Goal: Check status

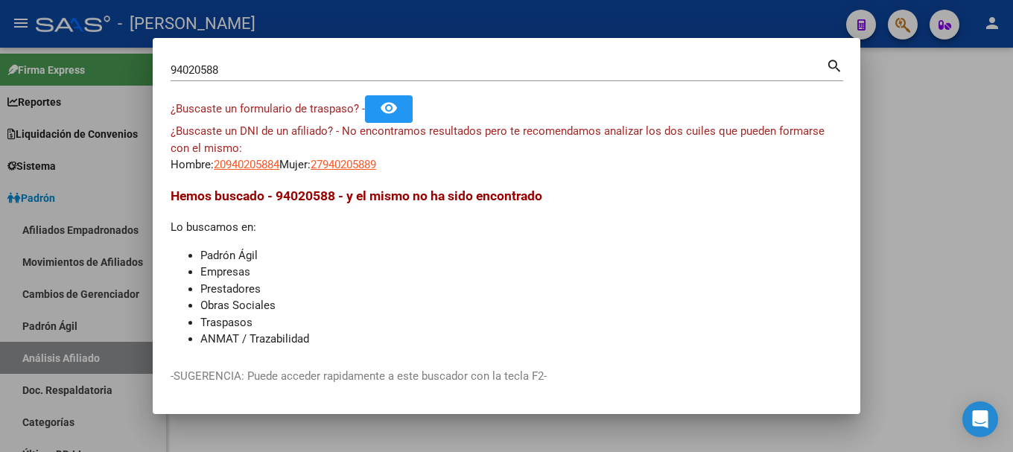
click at [227, 157] on app-link-go-to "20940205884" at bounding box center [247, 164] width 66 height 17
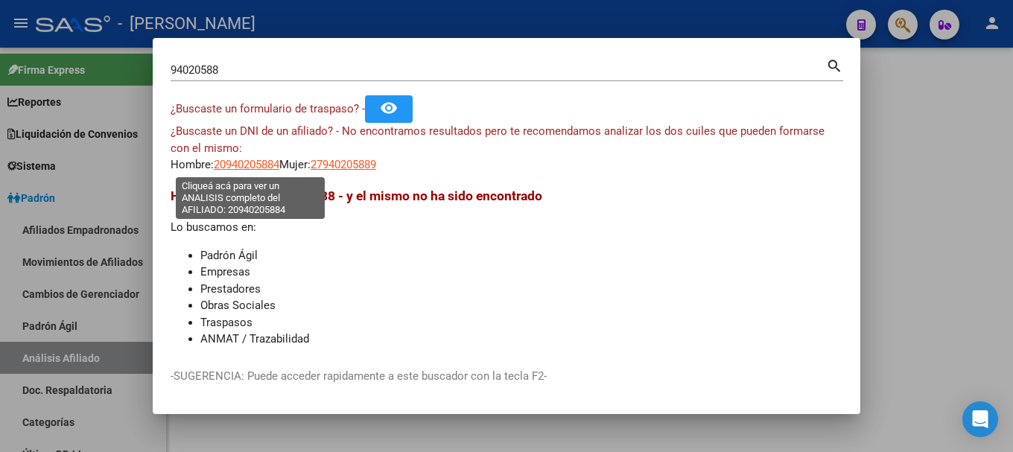
click at [234, 162] on span "20940205884" at bounding box center [247, 164] width 66 height 13
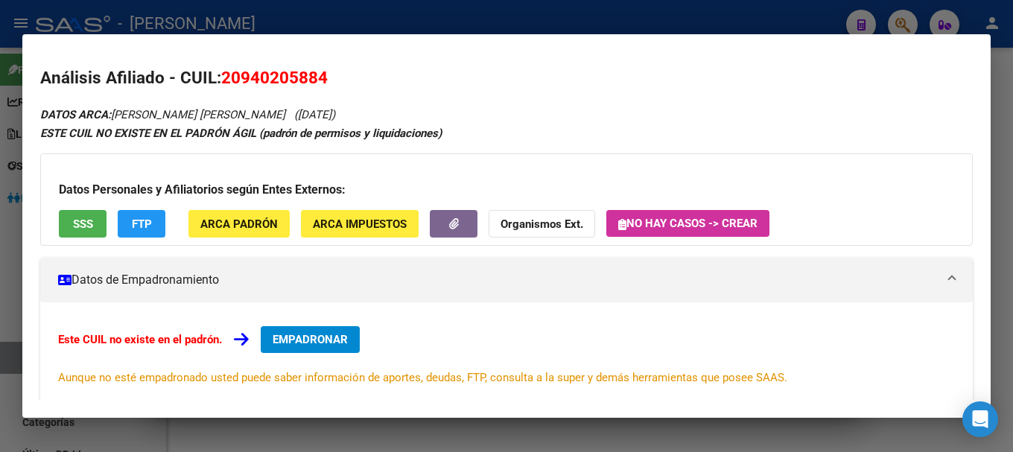
click at [374, 18] on div at bounding box center [506, 226] width 1013 height 452
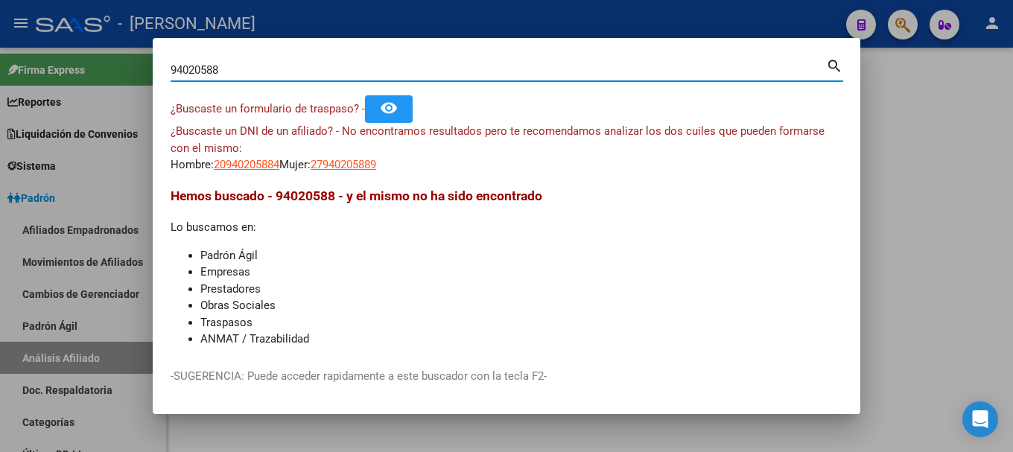
click at [240, 74] on input "94020588" at bounding box center [498, 69] width 655 height 13
type input "94020589"
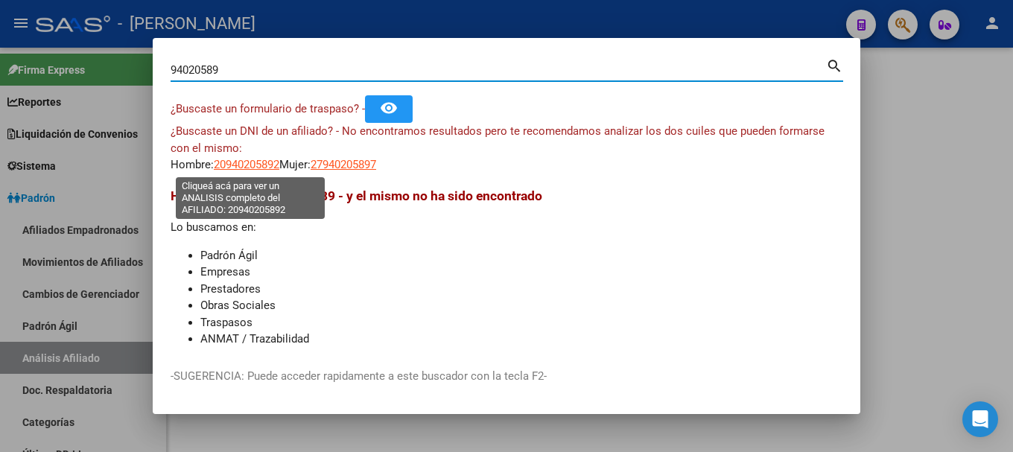
click at [265, 171] on span "20940205892" at bounding box center [247, 164] width 66 height 13
type textarea "20940205892"
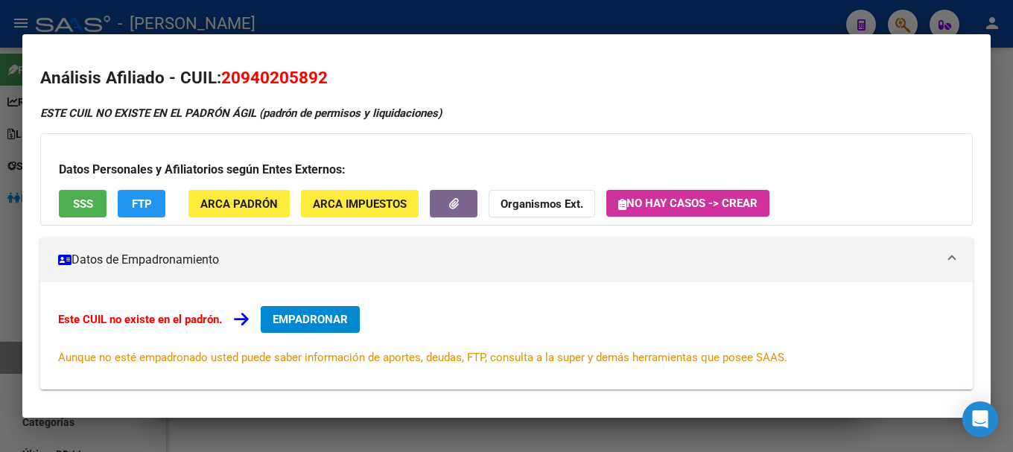
click at [294, 18] on div at bounding box center [506, 226] width 1013 height 452
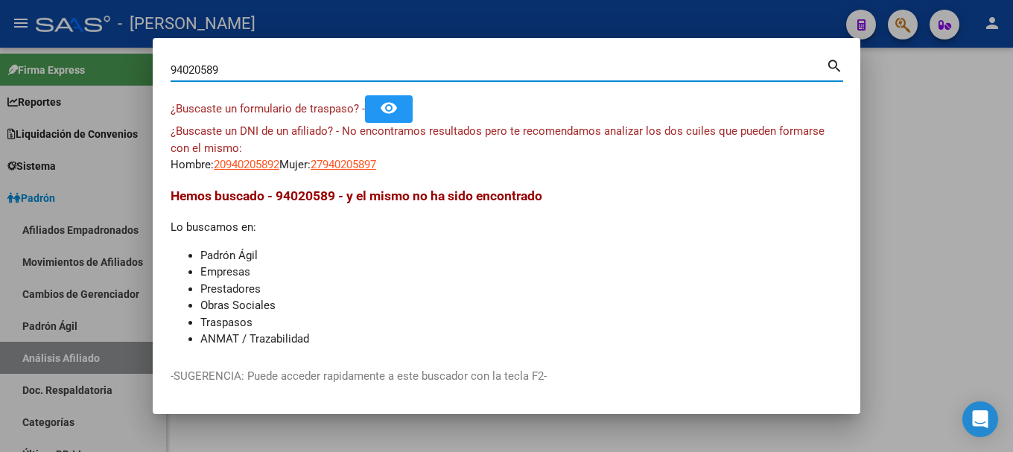
click at [185, 69] on input "94020589" at bounding box center [498, 69] width 655 height 13
click at [171, 72] on input "94020589" at bounding box center [498, 69] width 655 height 13
click at [239, 73] on input "94020589" at bounding box center [498, 69] width 655 height 13
click at [171, 69] on input "94020589" at bounding box center [498, 69] width 655 height 13
click at [310, 68] on input "2094020589" at bounding box center [498, 69] width 655 height 13
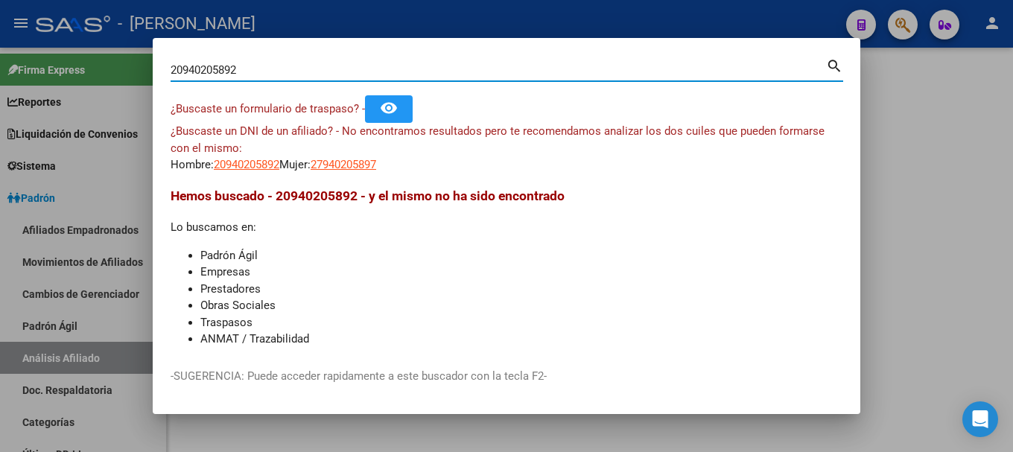
type input "20940205892"
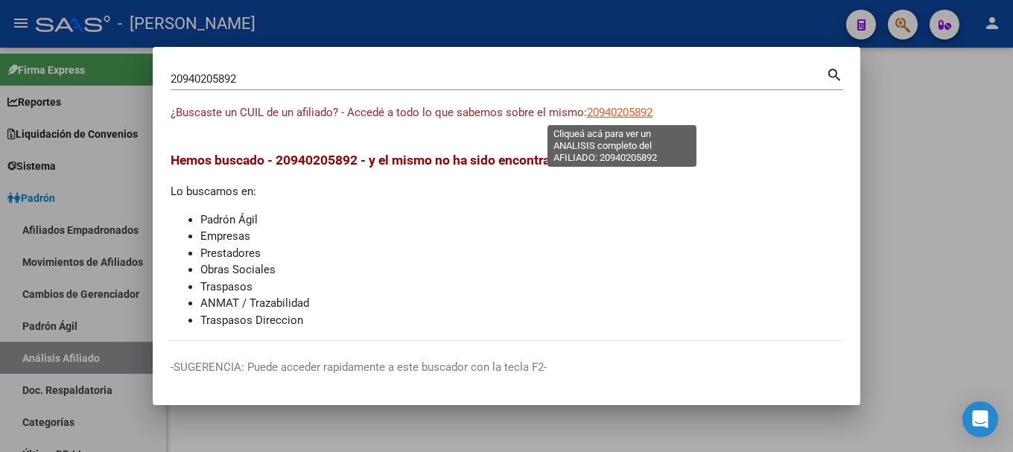
click at [631, 110] on span "20940205892" at bounding box center [620, 112] width 66 height 13
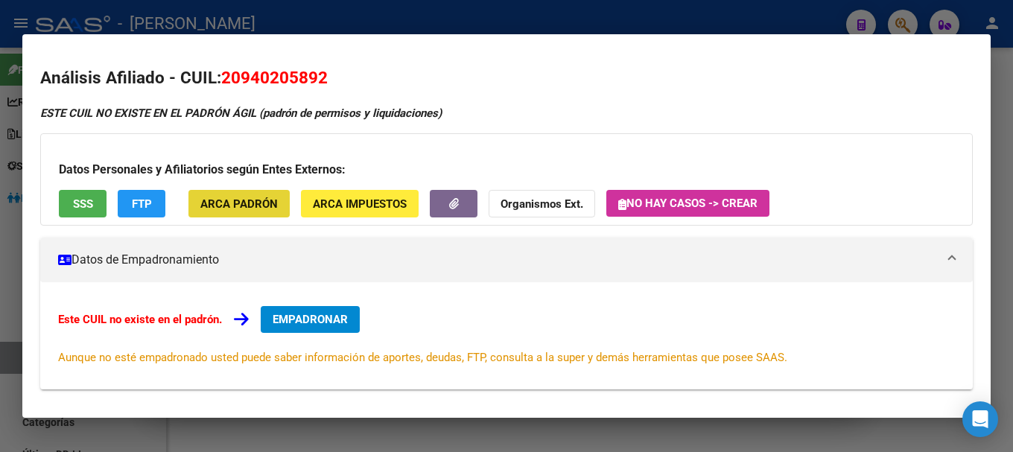
click at [244, 200] on span "ARCA Padrón" at bounding box center [238, 203] width 77 height 13
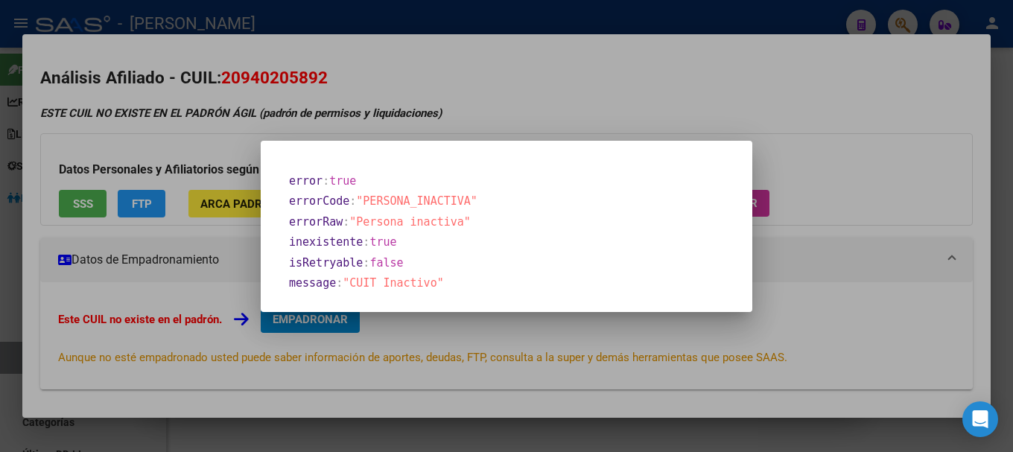
click at [365, 65] on div at bounding box center [506, 226] width 1013 height 452
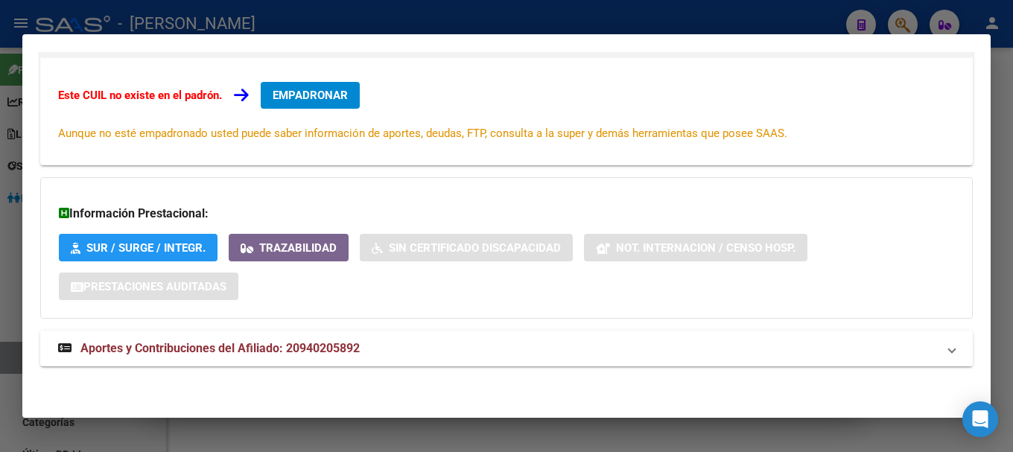
click at [456, 338] on mat-expansion-panel-header "Aportes y Contribuciones del Afiliado: 20940205892" at bounding box center [506, 349] width 933 height 36
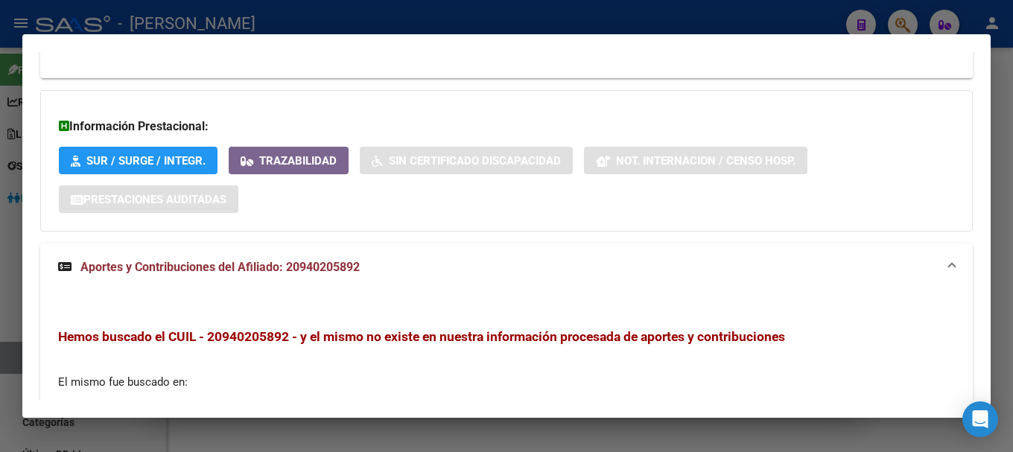
click at [396, 246] on mat-expansion-panel-header "Aportes y Contribuciones del Afiliado: 20940205892" at bounding box center [506, 268] width 933 height 48
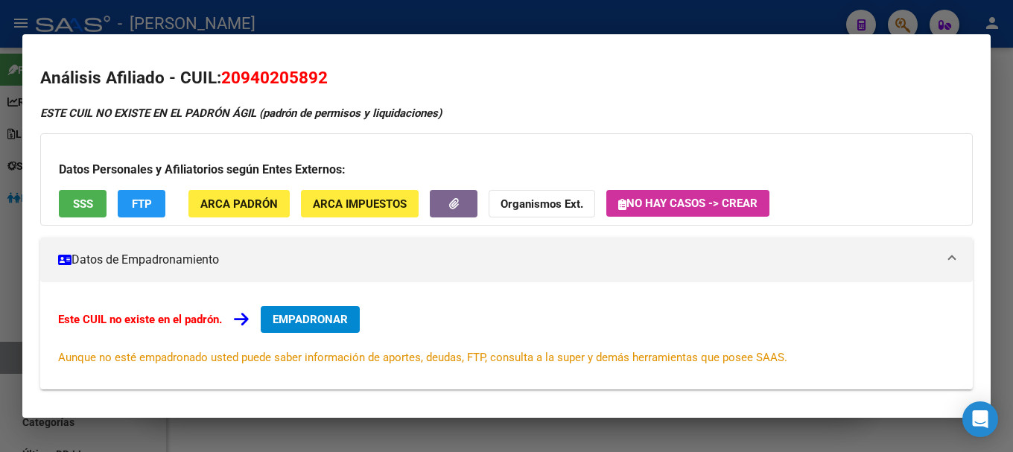
drag, startPoint x: 246, startPoint y: 77, endPoint x: 323, endPoint y: 77, distance: 76.7
click at [323, 77] on span "20940205892" at bounding box center [274, 77] width 107 height 19
copy span "94020589"
click at [549, 45] on mat-dialog-container "Análisis Afiliado - CUIL: 20940205892 ESTE CUIL NO EXISTE EN EL PADRÓN ÁGIL (pa…" at bounding box center [506, 226] width 968 height 384
click at [565, 19] on div at bounding box center [506, 226] width 1013 height 452
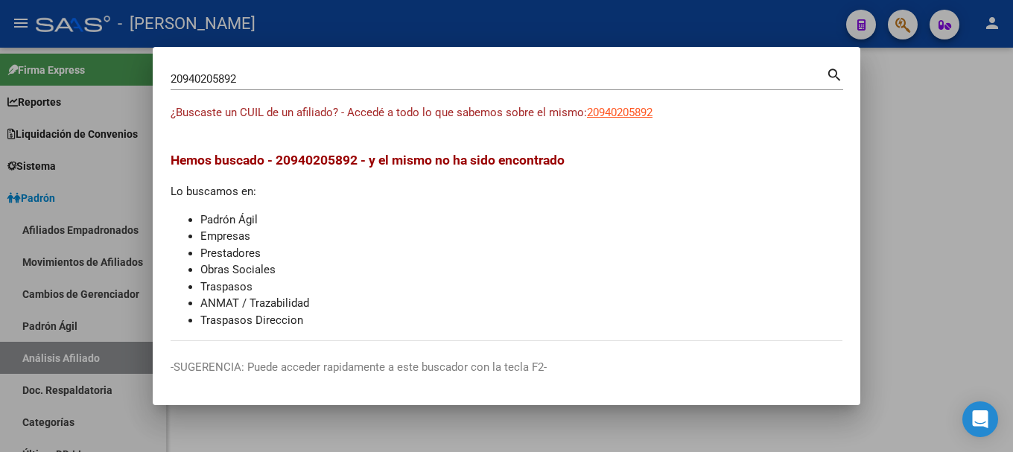
click at [565, 19] on div at bounding box center [506, 226] width 1013 height 452
